Goal: Information Seeking & Learning: Learn about a topic

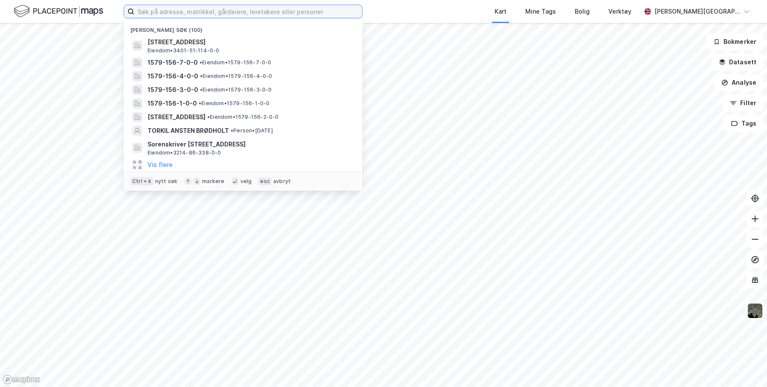
click at [202, 15] on input at bounding box center [248, 11] width 228 height 13
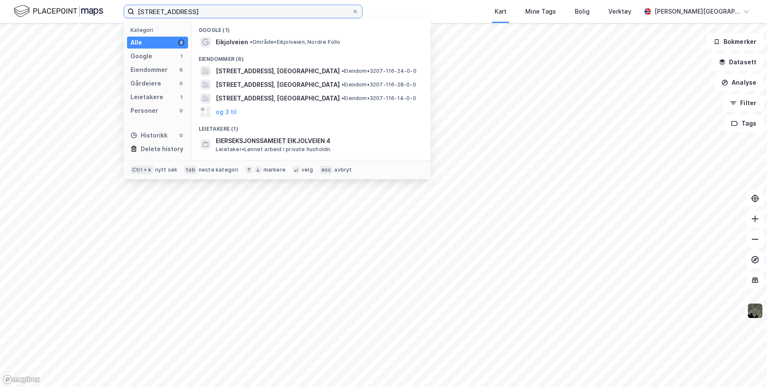
type input "[STREET_ADDRESS]"
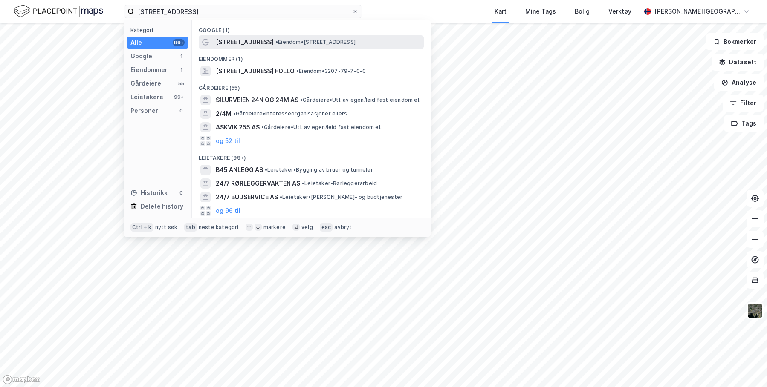
click at [277, 37] on div "[STREET_ADDRESS] • Eiendom • [STREET_ADDRESS] Ski" at bounding box center [319, 42] width 206 height 10
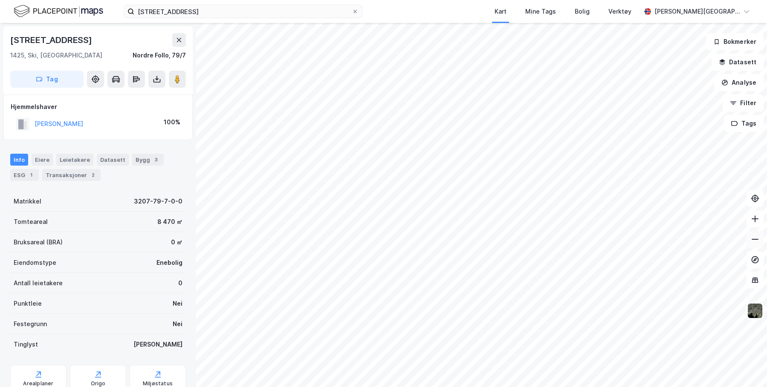
click at [754, 241] on icon at bounding box center [755, 239] width 9 height 9
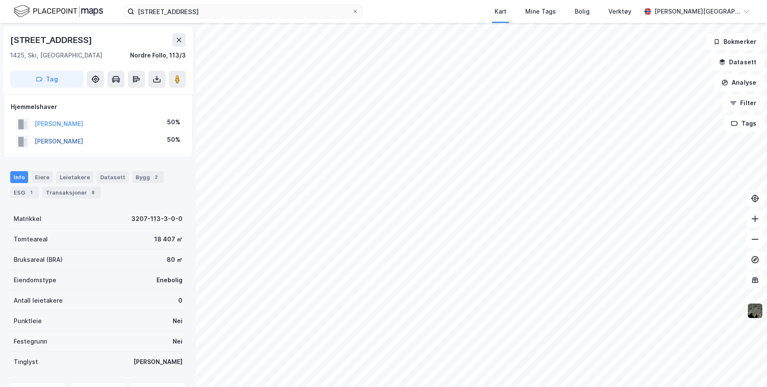
click at [0, 0] on button "[PERSON_NAME]" at bounding box center [0, 0] width 0 height 0
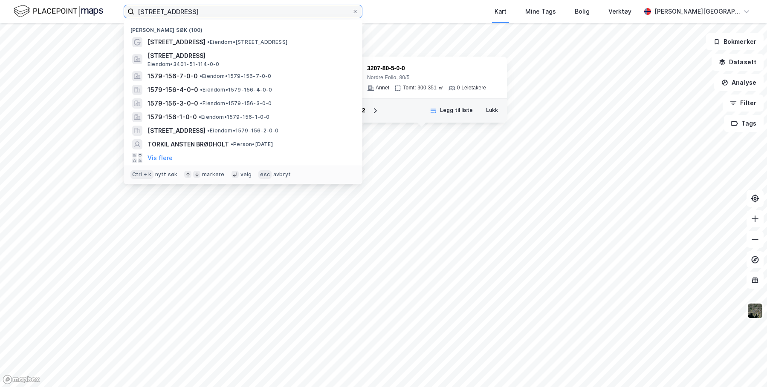
click at [198, 13] on input "[STREET_ADDRESS]" at bounding box center [242, 11] width 217 height 13
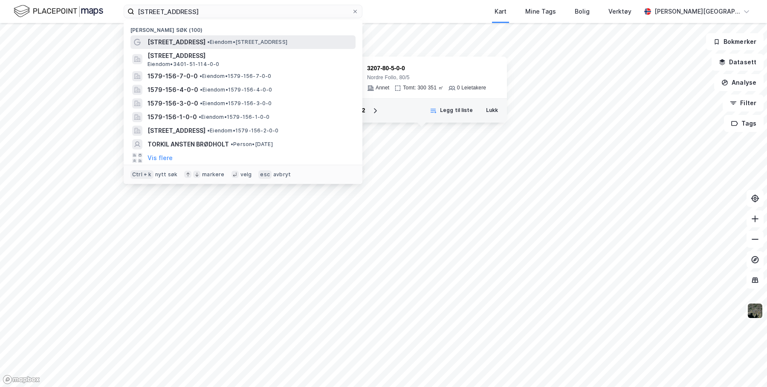
click at [196, 46] on div "[STREET_ADDRESS] • Eiendom • [STREET_ADDRESS] Ski" at bounding box center [250, 42] width 206 height 10
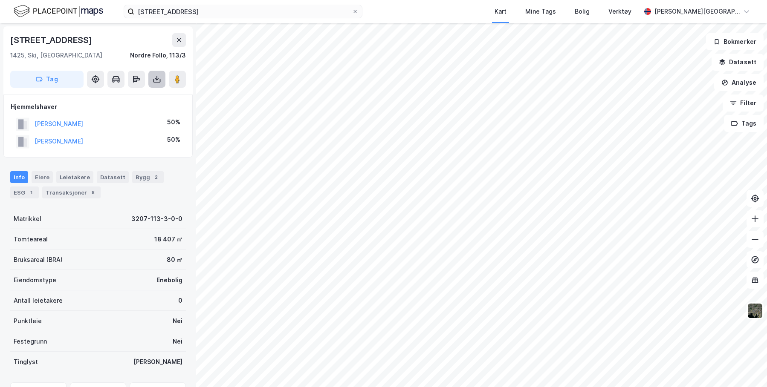
click at [162, 86] on button at bounding box center [156, 79] width 17 height 17
click at [138, 94] on div "Last ned grunnbok" at bounding box center [114, 96] width 49 height 7
click at [755, 317] on img at bounding box center [755, 311] width 16 height 16
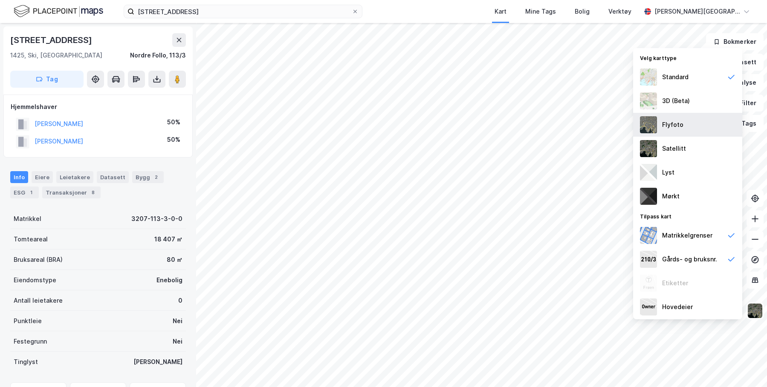
click at [685, 121] on div "Flyfoto" at bounding box center [687, 125] width 109 height 24
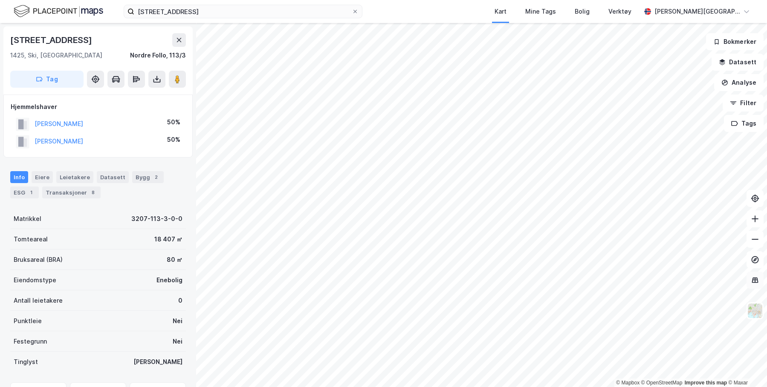
click at [760, 280] on button at bounding box center [754, 280] width 17 height 17
click at [760, 276] on button at bounding box center [754, 280] width 17 height 17
click at [760, 261] on button at bounding box center [754, 259] width 17 height 17
click at [748, 104] on button "Filter" at bounding box center [742, 103] width 41 height 17
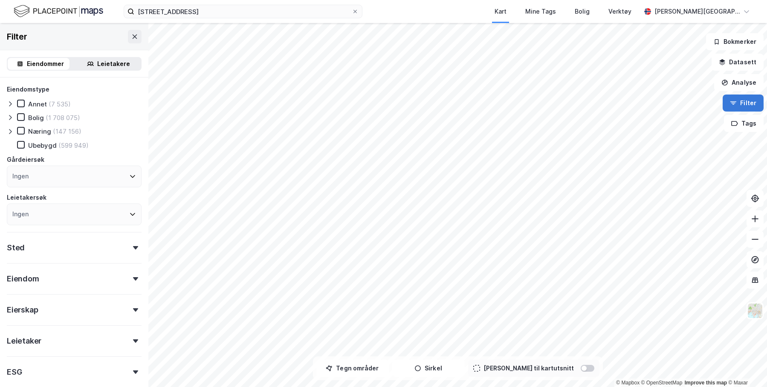
click at [748, 104] on button "Filter" at bounding box center [742, 103] width 41 height 17
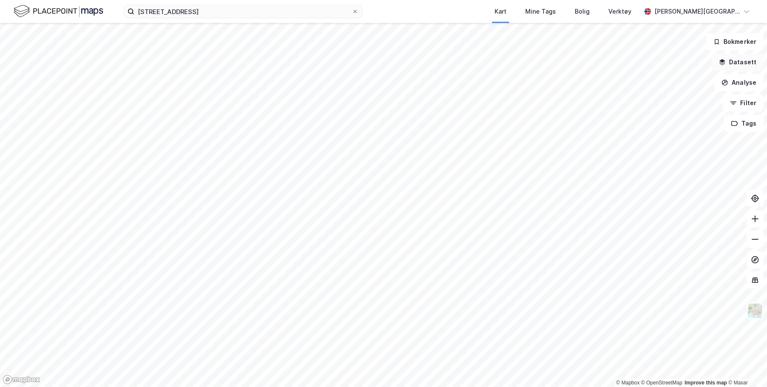
click at [739, 64] on button "Datasett" at bounding box center [737, 62] width 52 height 17
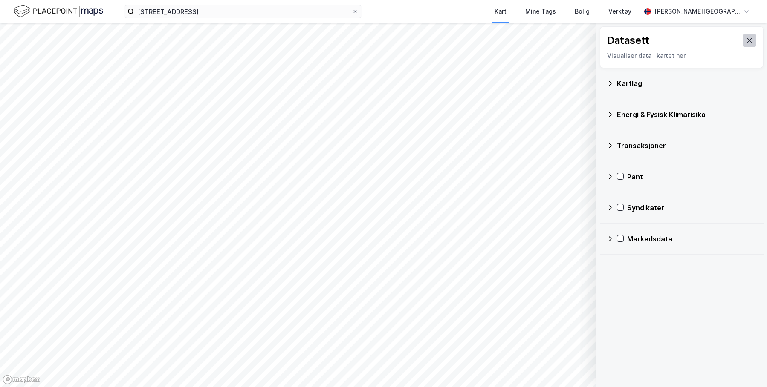
click at [748, 34] on button at bounding box center [749, 41] width 14 height 14
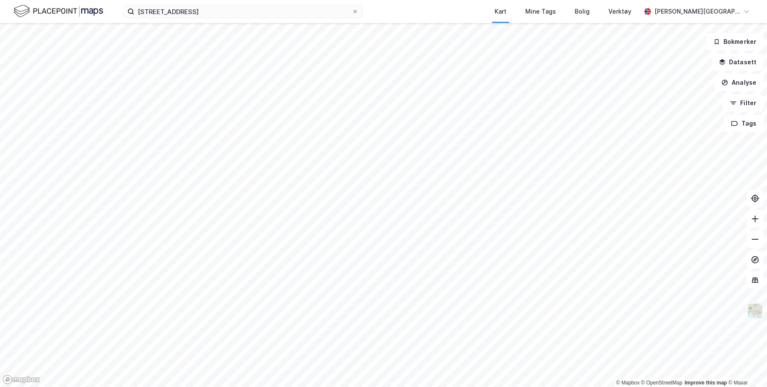
click at [754, 304] on img at bounding box center [755, 311] width 16 height 16
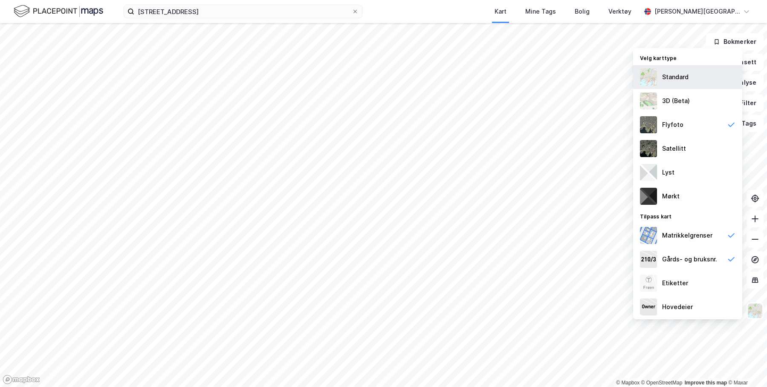
click at [650, 84] on img at bounding box center [648, 77] width 17 height 17
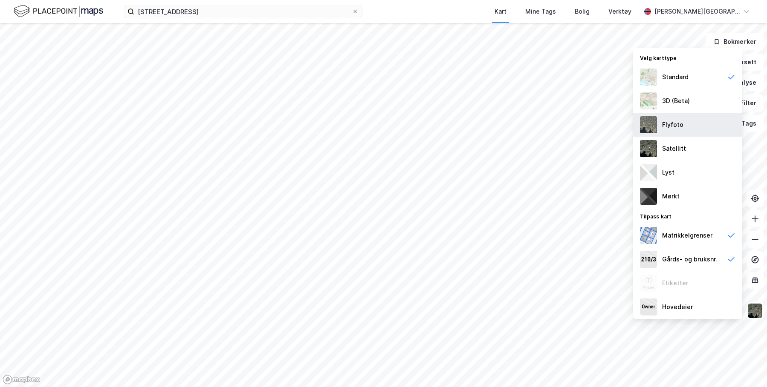
click at [669, 130] on div "Flyfoto" at bounding box center [672, 125] width 21 height 10
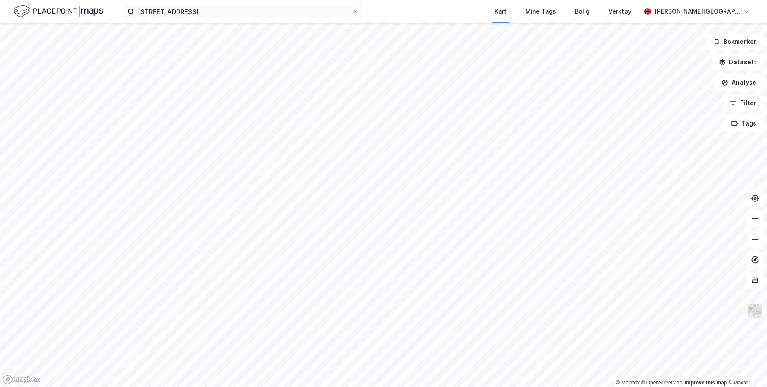
click at [754, 313] on img at bounding box center [755, 311] width 16 height 16
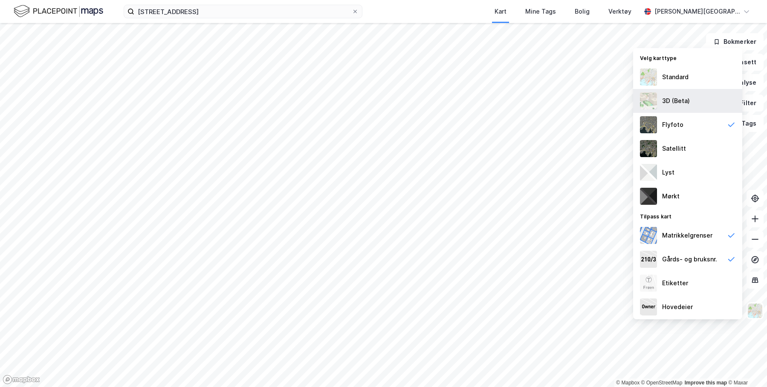
click at [677, 96] on div "3D (Beta)" at bounding box center [676, 101] width 28 height 10
